Goal: Navigation & Orientation: Find specific page/section

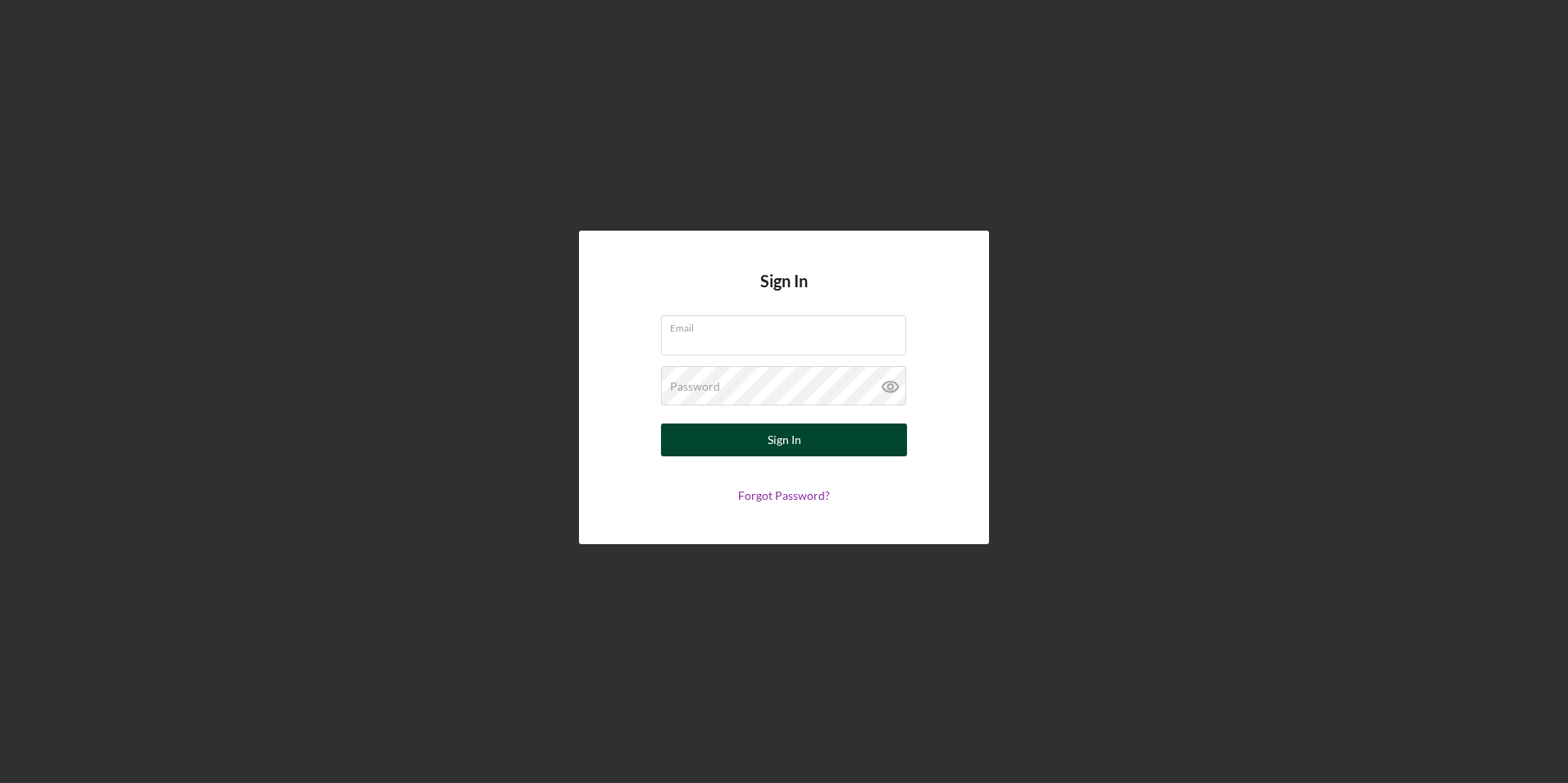
type input "[EMAIL_ADDRESS][DOMAIN_NAME]"
click at [781, 438] on div "Sign In" at bounding box center [784, 439] width 34 height 33
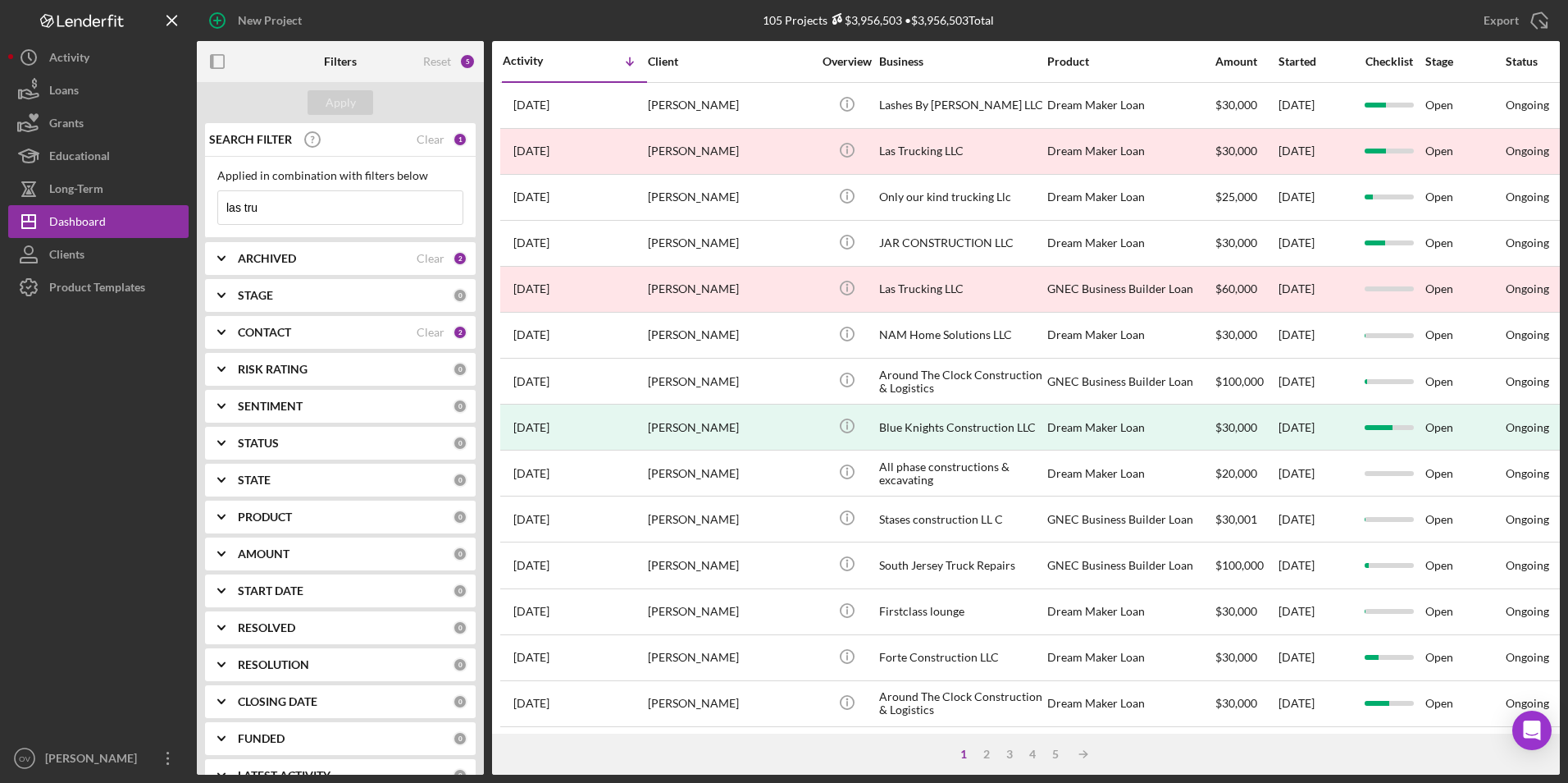
drag, startPoint x: 313, startPoint y: 216, endPoint x: 201, endPoint y: 211, distance: 112.1
click at [201, 211] on div "SEARCH FILTER Clear 1 Applied in combination with filters below las tru Icon/Me…" at bounding box center [339, 449] width 287 height 652
click at [351, 100] on div "Apply" at bounding box center [340, 102] width 31 height 25
